Goal: Navigation & Orientation: Find specific page/section

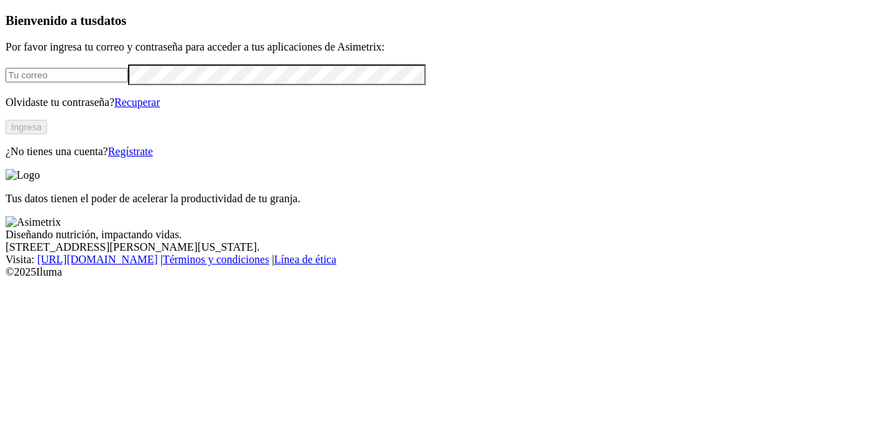
type input "[EMAIL_ADDRESS][DOMAIN_NAME]"
click at [47, 134] on button "Ingresa" at bounding box center [27, 127] width 42 height 15
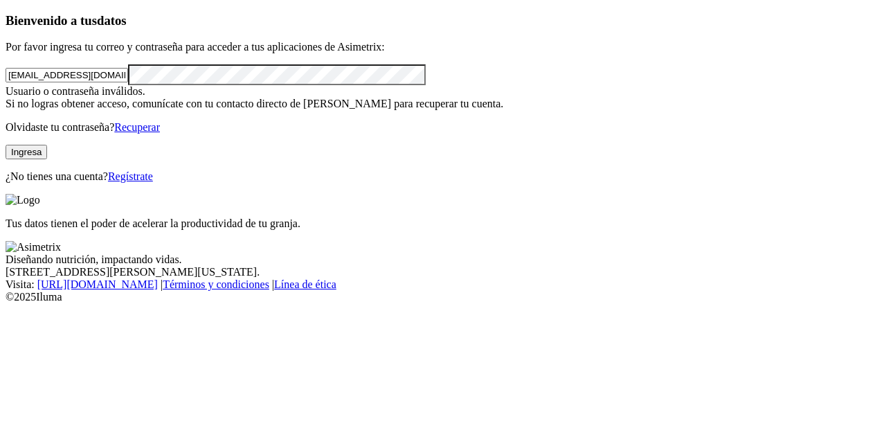
click at [47, 159] on button "Ingresa" at bounding box center [27, 152] width 42 height 15
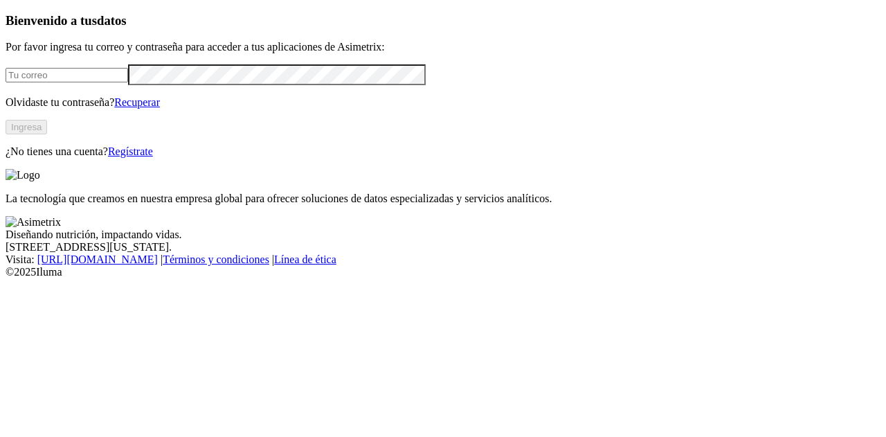
type input "jgarciat@zenu.com.co"
click at [47, 134] on button "Ingresa" at bounding box center [27, 127] width 42 height 15
